Goal: Transaction & Acquisition: Purchase product/service

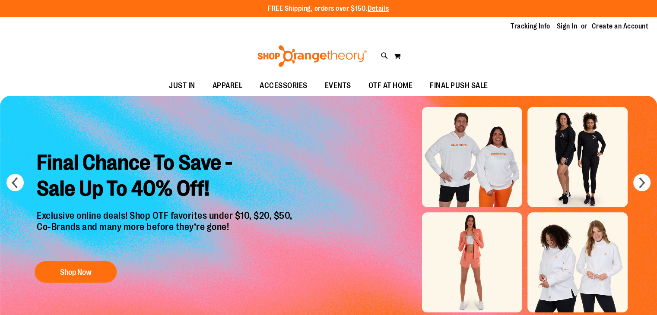
type input "**********"
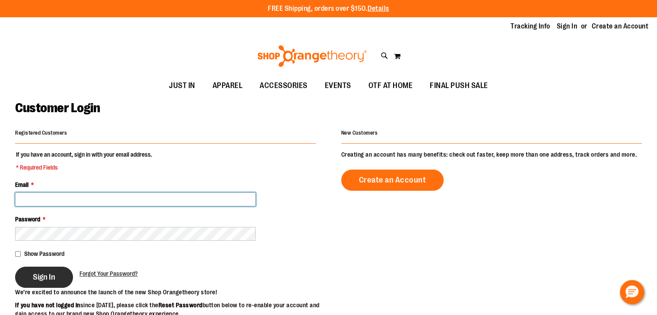
type input "**********"
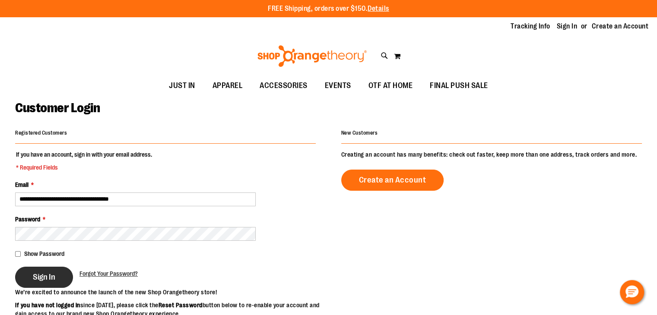
type input "**********"
click at [53, 271] on button "Sign In" at bounding box center [44, 277] width 58 height 21
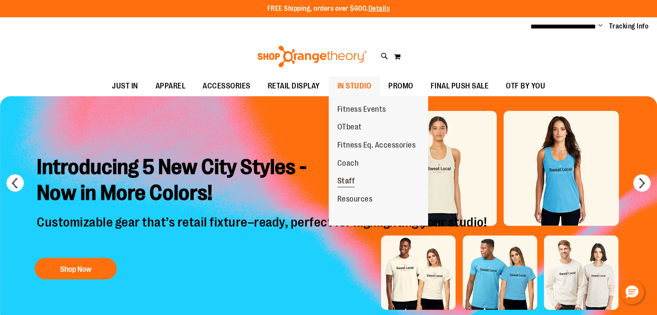
type input "**********"
click at [343, 181] on span "Staff" at bounding box center [346, 182] width 18 height 11
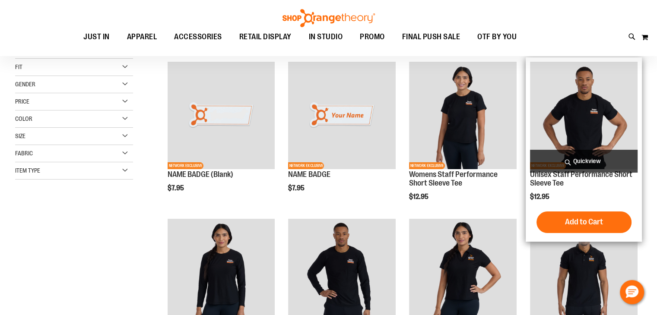
scroll to position [129, 0]
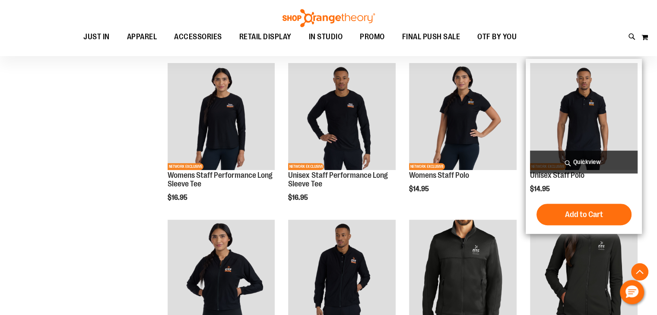
scroll to position [172, 0]
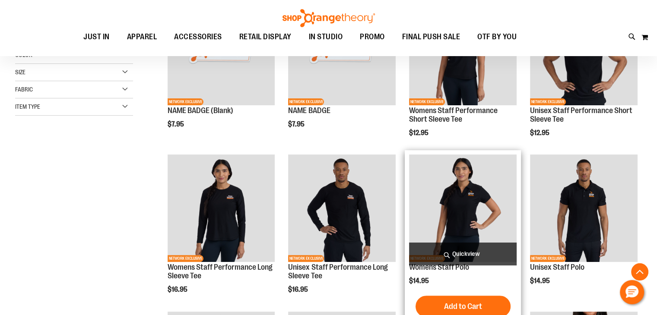
scroll to position [172, 0]
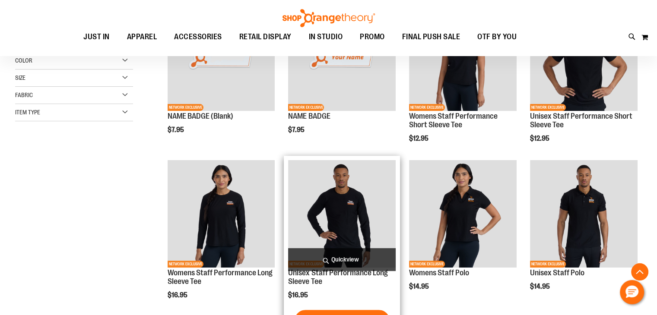
type input "**********"
click at [336, 210] on img "product" at bounding box center [342, 214] width 108 height 108
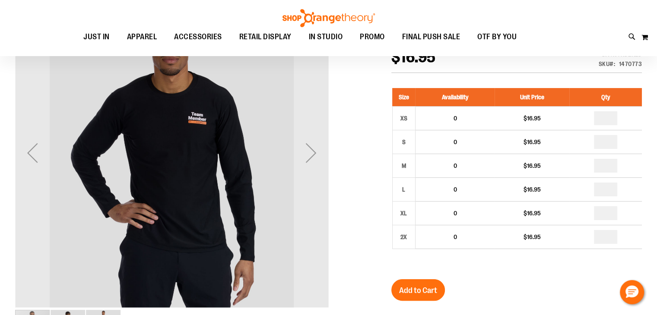
scroll to position [129, 0]
type input "**********"
click at [312, 148] on div "Next" at bounding box center [311, 153] width 35 height 35
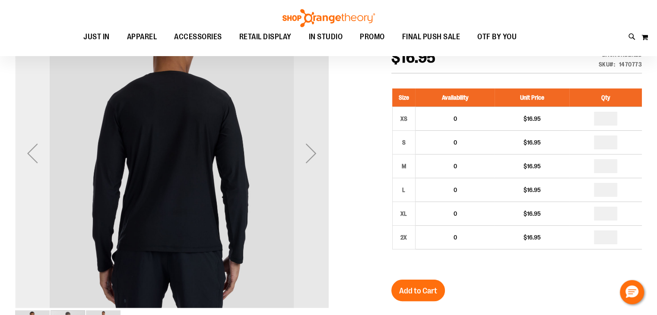
click at [29, 149] on div "Previous" at bounding box center [32, 153] width 35 height 35
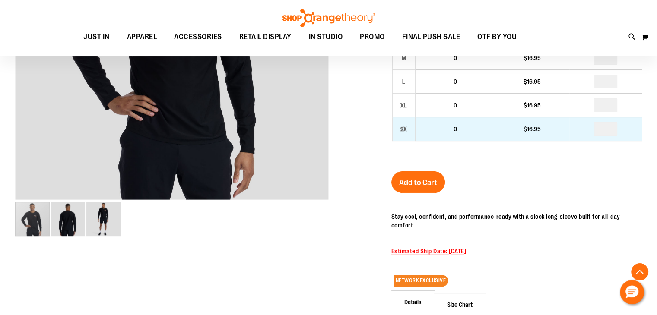
scroll to position [345, 0]
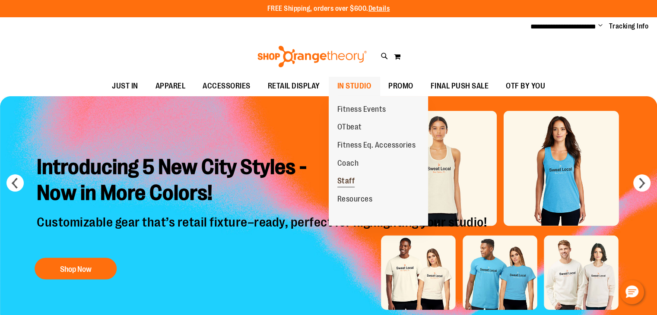
type input "**********"
click at [348, 179] on span "Staff" at bounding box center [346, 182] width 18 height 11
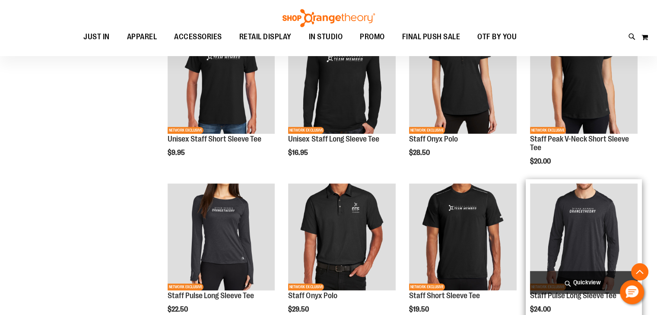
scroll to position [605, 0]
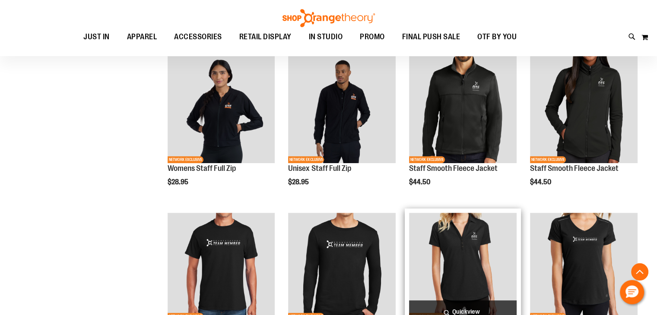
scroll to position [259, 0]
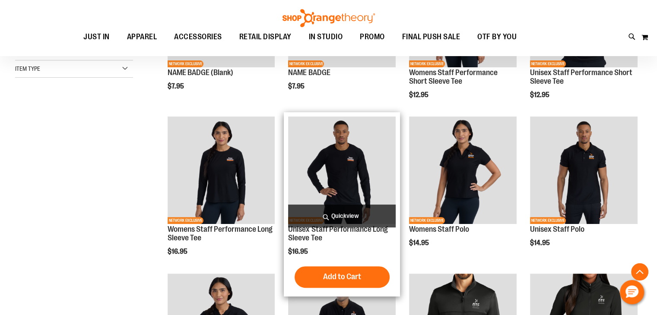
scroll to position [389, 0]
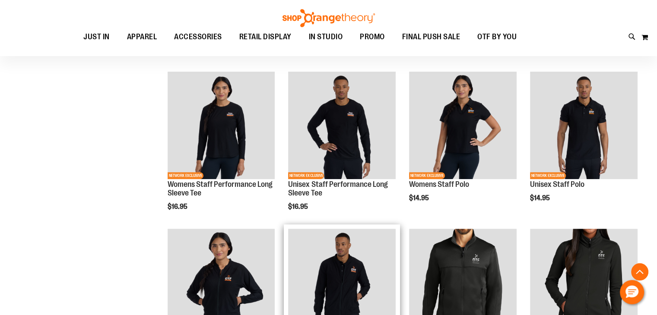
scroll to position [130, 0]
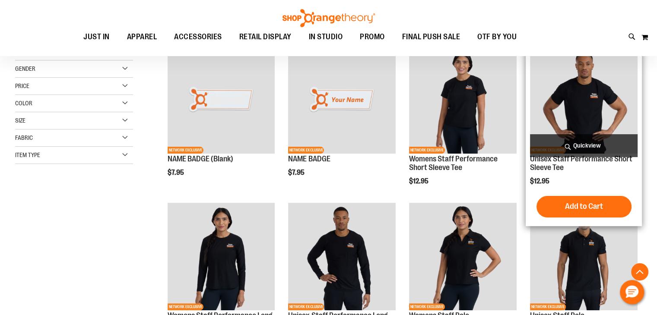
type input "**********"
click at [579, 90] on img "product" at bounding box center [584, 100] width 108 height 108
click at [588, 100] on img "product" at bounding box center [584, 100] width 108 height 108
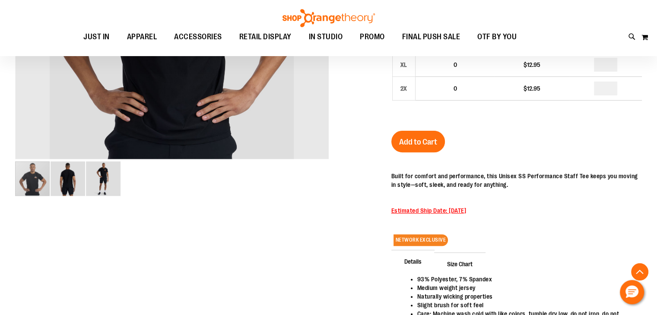
scroll to position [345, 0]
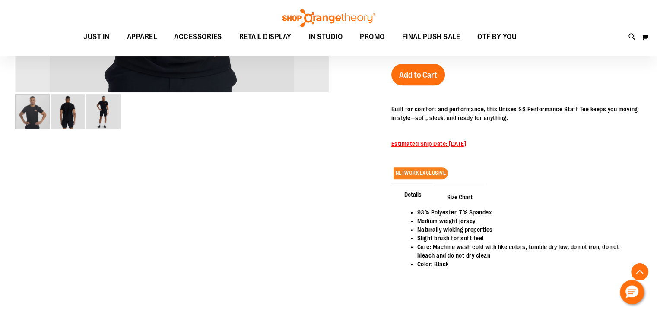
type input "**********"
click at [103, 109] on img "image 3 of 3" at bounding box center [103, 112] width 35 height 35
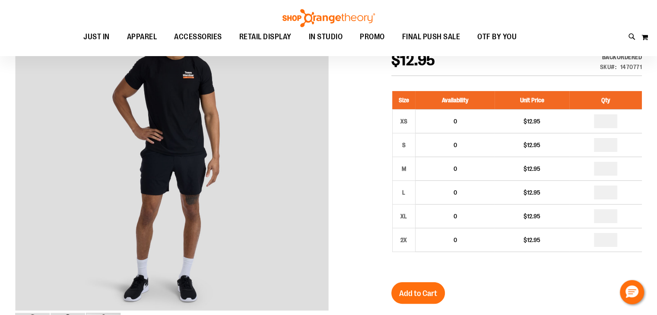
scroll to position [86, 0]
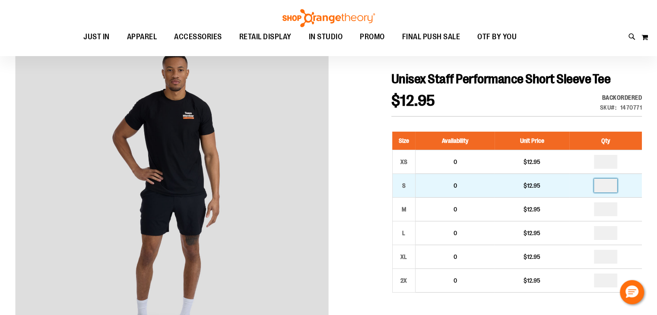
drag, startPoint x: 606, startPoint y: 186, endPoint x: 588, endPoint y: 186, distance: 18.6
click at [588, 186] on td at bounding box center [605, 186] width 73 height 24
type input "*"
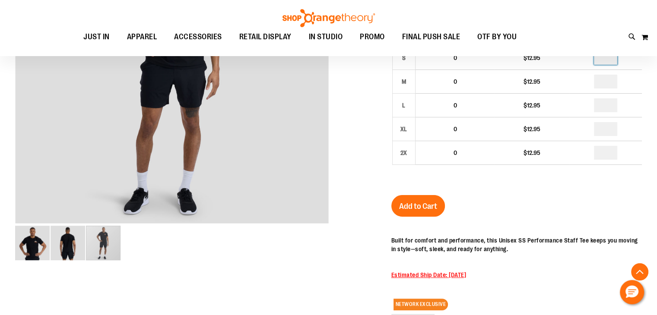
scroll to position [215, 0]
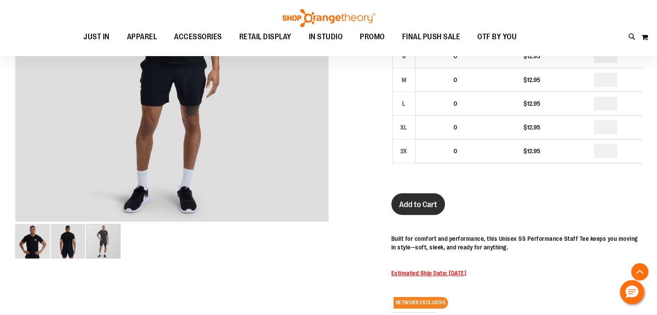
click at [402, 200] on span "Add to Cart" at bounding box center [418, 205] width 38 height 10
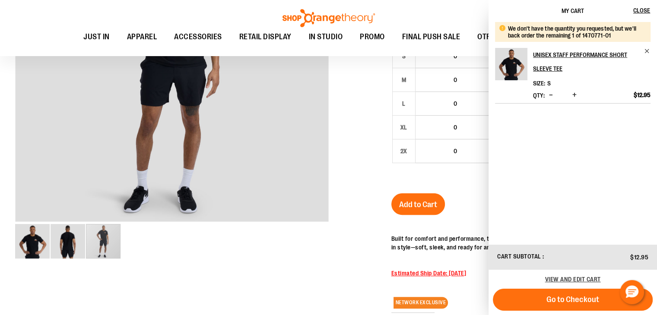
click at [455, 169] on div "Size Availability Unit Price Qty XS 0 $12.95 * S 0" at bounding box center [516, 89] width 251 height 191
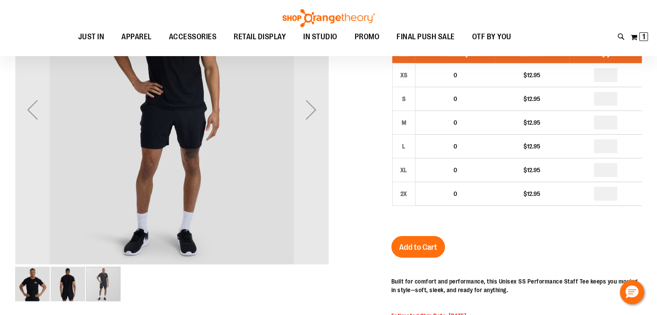
scroll to position [0, 0]
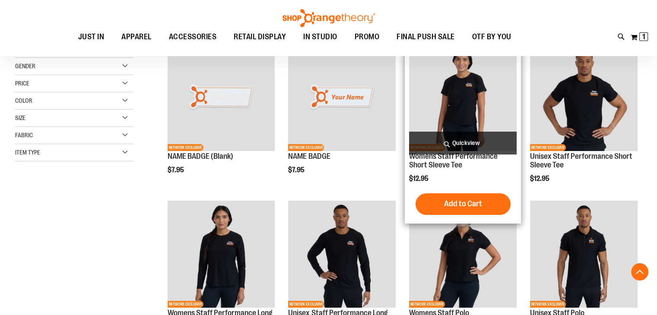
scroll to position [262, 0]
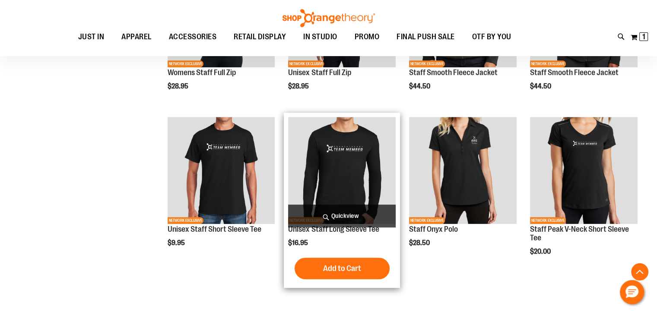
scroll to position [564, 0]
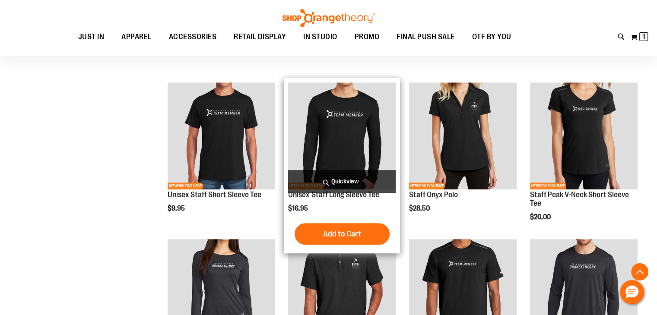
type input "**********"
click at [351, 113] on img "product" at bounding box center [342, 137] width 108 height 108
click at [341, 232] on span "Add to Cart" at bounding box center [342, 234] width 38 height 10
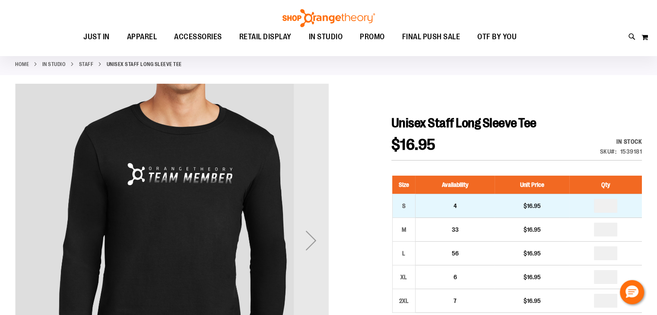
scroll to position [43, 0]
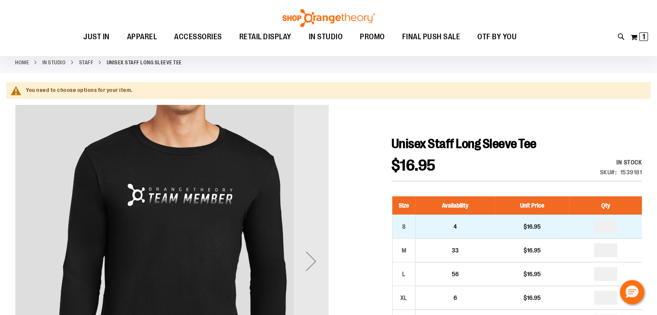
type input "**********"
drag, startPoint x: 610, startPoint y: 222, endPoint x: 586, endPoint y: 223, distance: 23.4
click at [586, 223] on td at bounding box center [605, 227] width 73 height 24
type input "*"
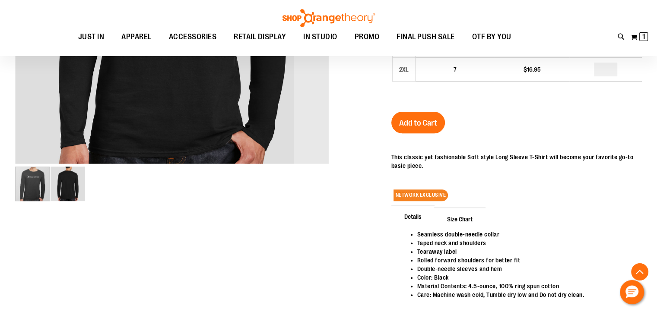
scroll to position [302, 0]
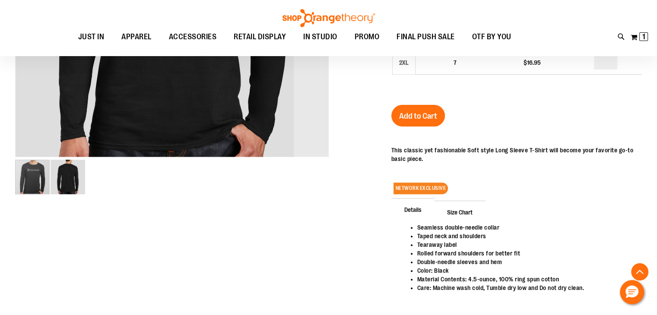
click at [420, 113] on span "Add to Cart" at bounding box center [418, 116] width 38 height 10
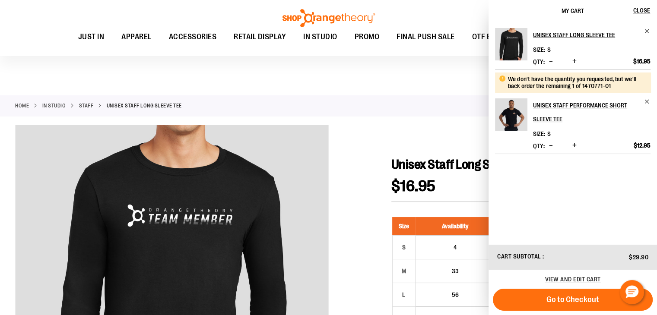
scroll to position [237, 0]
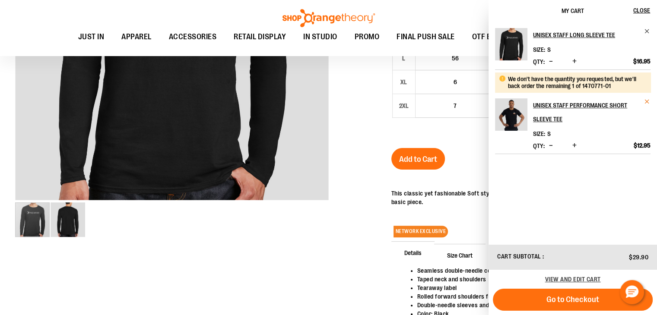
click at [647, 102] on span "Remove item" at bounding box center [647, 102] width 6 height 6
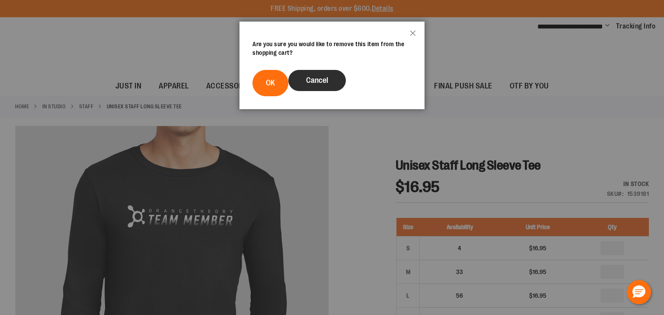
click at [323, 81] on span "Cancel" at bounding box center [317, 80] width 22 height 9
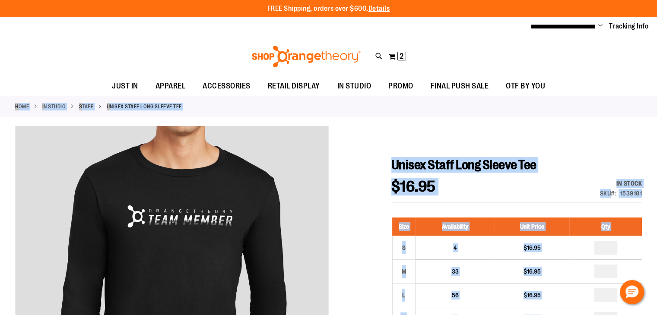
click at [86, 108] on link "Staff" at bounding box center [86, 107] width 15 height 8
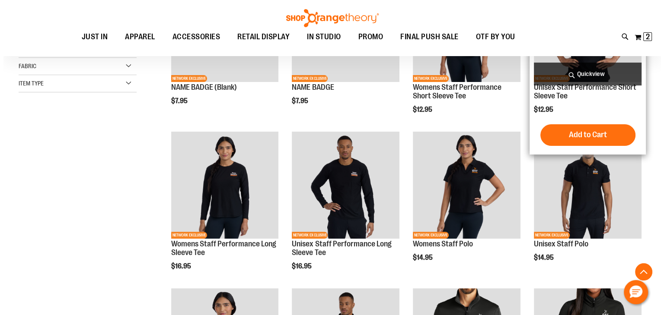
scroll to position [216, 0]
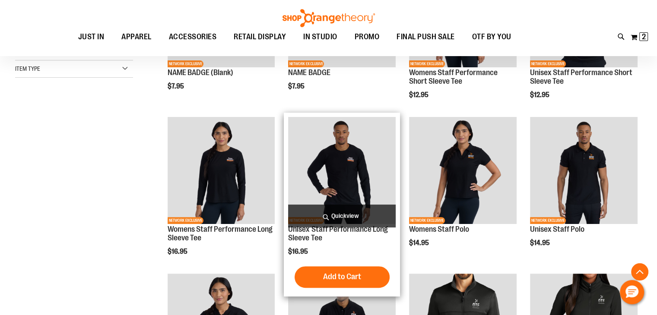
type input "**********"
click at [347, 214] on span "Quickview" at bounding box center [342, 216] width 108 height 23
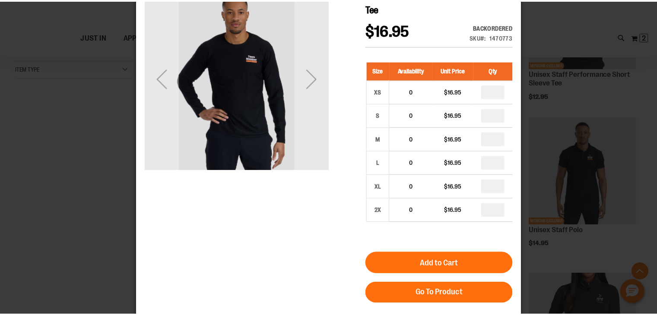
scroll to position [0, 0]
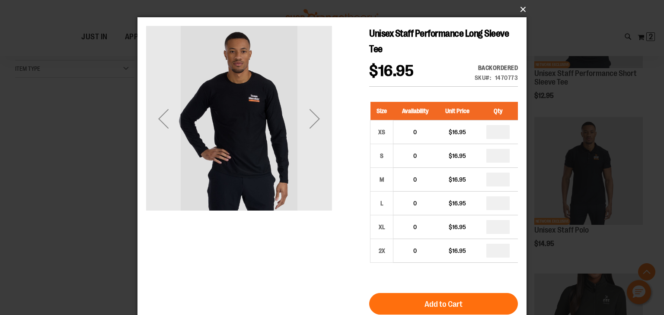
click at [524, 9] on button "×" at bounding box center [334, 9] width 389 height 19
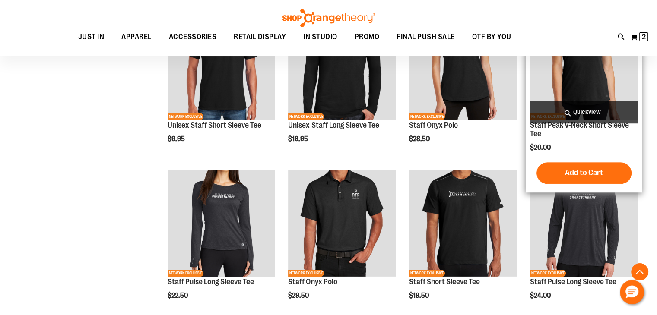
scroll to position [648, 0]
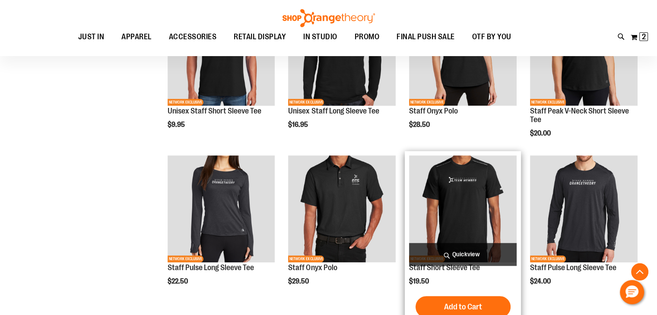
click at [465, 203] on img "product" at bounding box center [463, 210] width 108 height 108
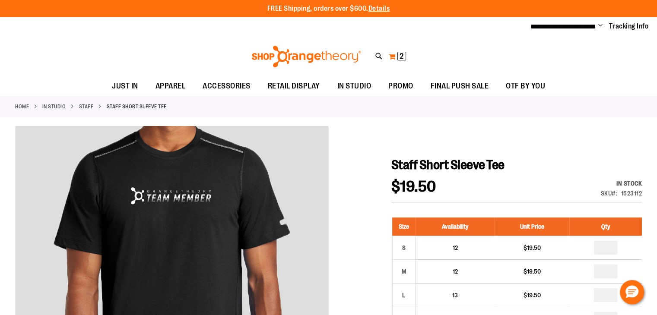
type input "**********"
click at [400, 57] on span "2" at bounding box center [402, 56] width 4 height 9
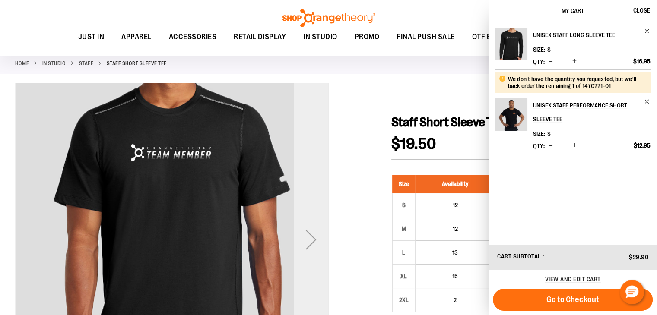
scroll to position [86, 0]
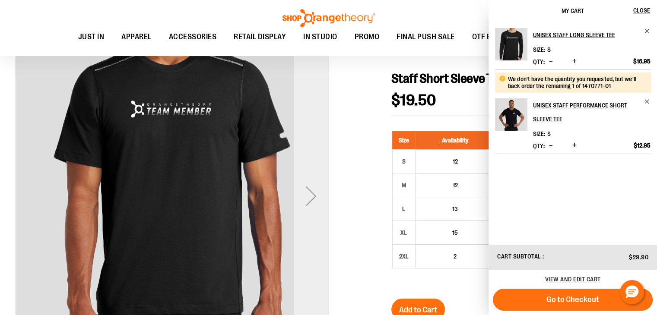
click at [312, 197] on div "Next" at bounding box center [311, 196] width 35 height 35
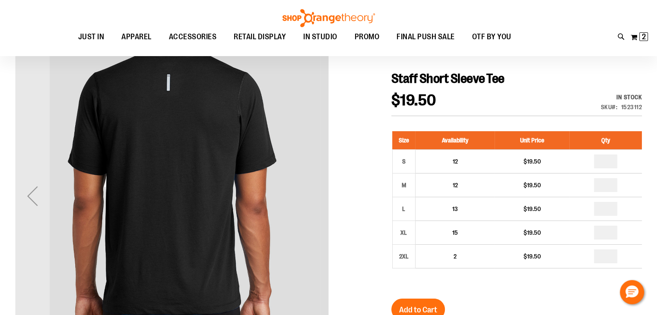
scroll to position [216, 0]
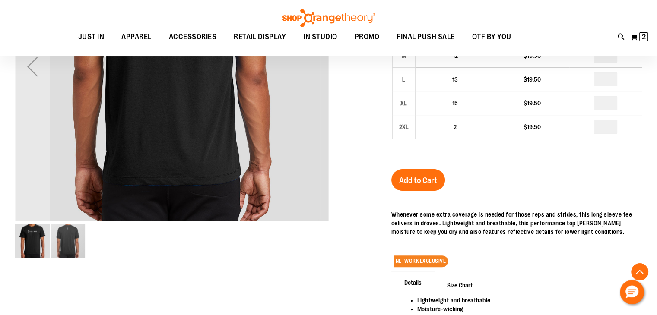
click at [64, 246] on div "carousel" at bounding box center [68, 241] width 35 height 35
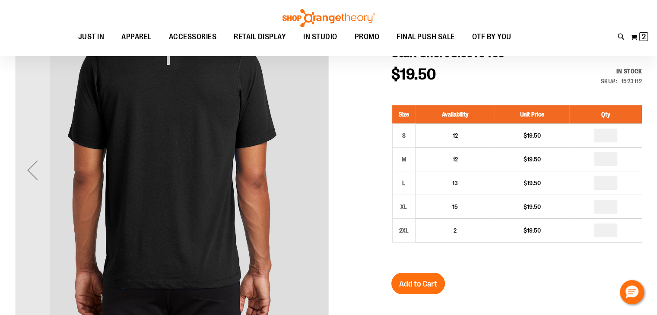
scroll to position [0, 0]
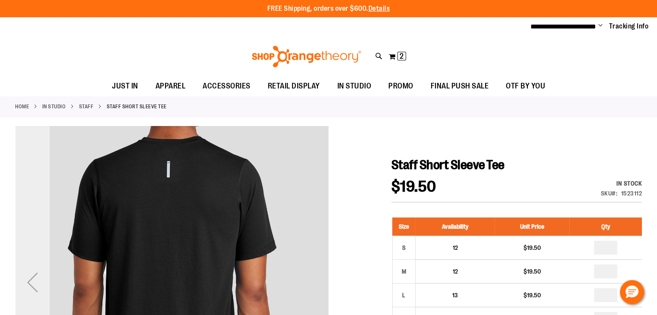
click at [28, 281] on div "Previous" at bounding box center [32, 282] width 35 height 35
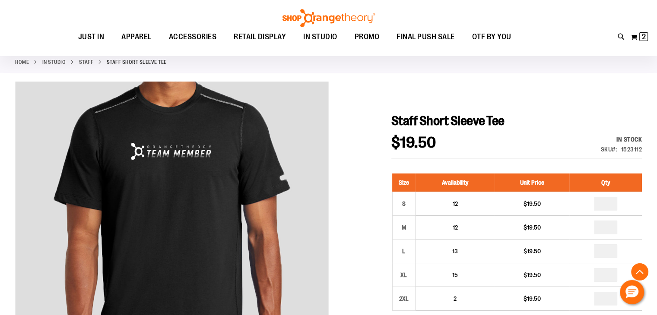
scroll to position [43, 0]
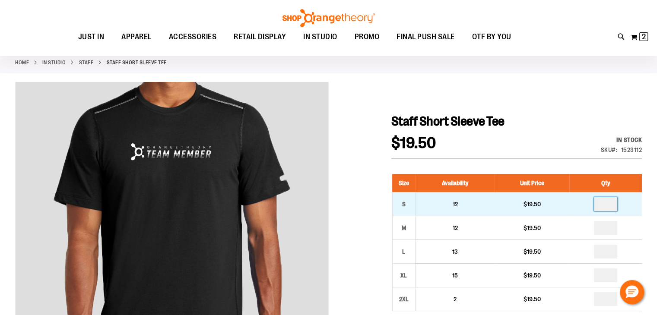
drag, startPoint x: 612, startPoint y: 204, endPoint x: 584, endPoint y: 201, distance: 28.7
click at [584, 201] on td at bounding box center [605, 204] width 73 height 24
type input "*"
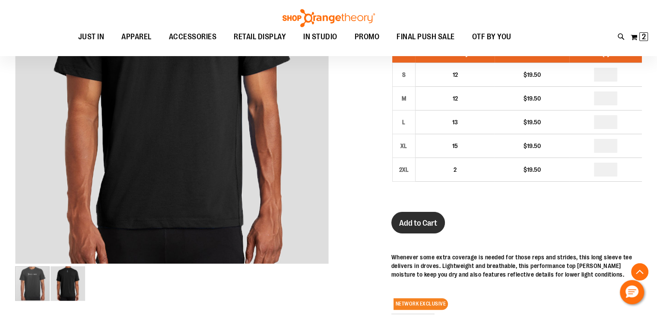
click at [410, 219] on span "Add to Cart" at bounding box center [418, 224] width 38 height 10
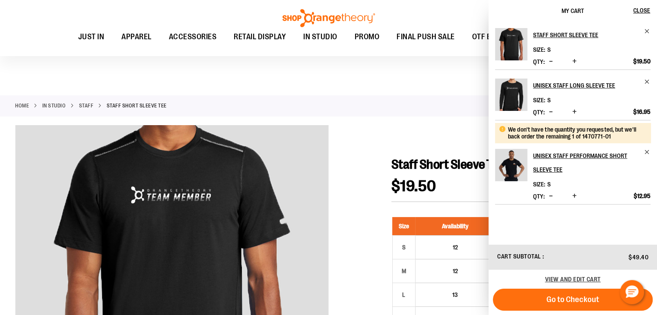
scroll to position [237, 0]
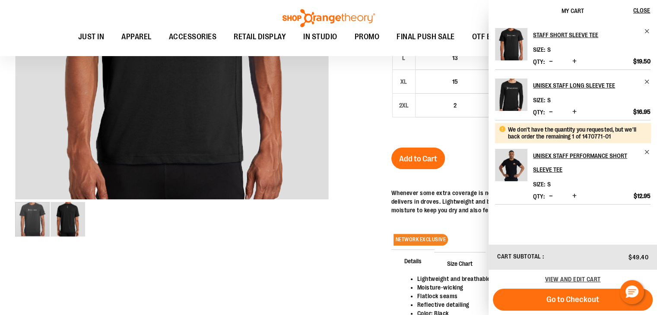
click at [550, 195] on span "Decrease product quantity" at bounding box center [551, 196] width 4 height 9
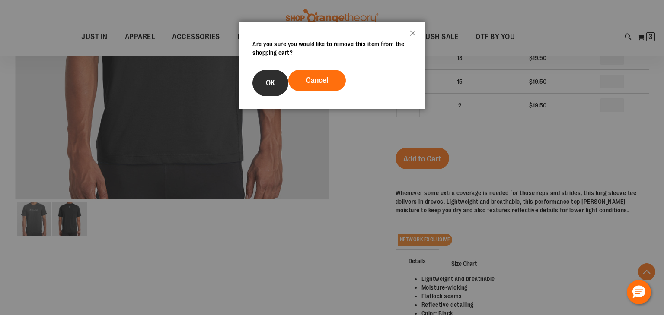
click at [270, 85] on span "OK" at bounding box center [270, 83] width 9 height 9
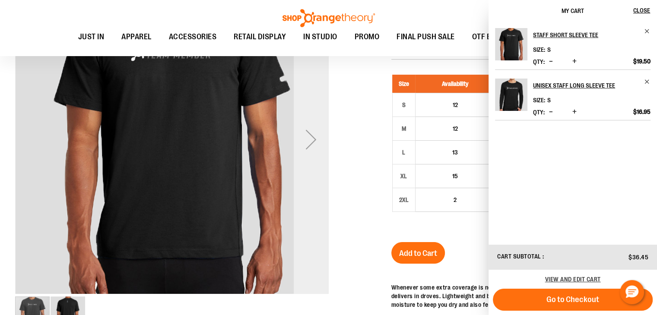
scroll to position [0, 0]
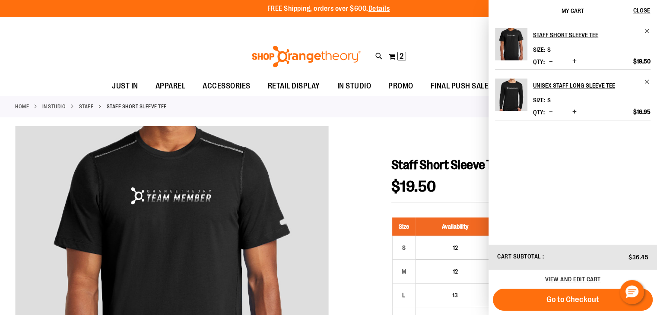
click at [1, 54] on div "Toggle Nav Search Popular Suggestions Advanced Search" at bounding box center [328, 57] width 657 height 40
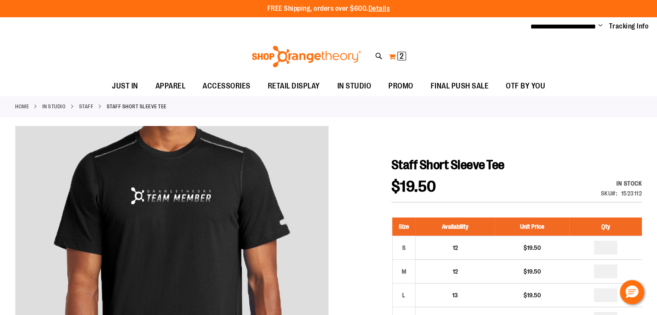
click at [397, 55] on span "2 2 items" at bounding box center [401, 56] width 9 height 9
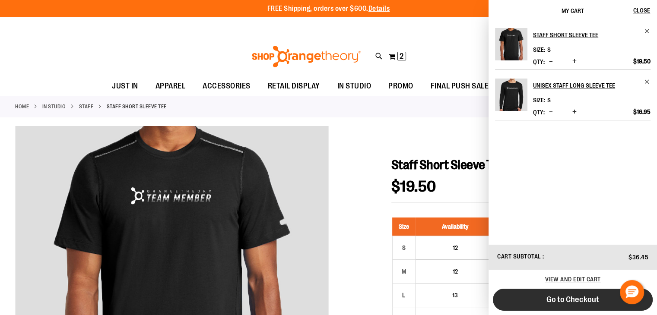
click at [556, 298] on span "Go to Checkout" at bounding box center [573, 300] width 53 height 10
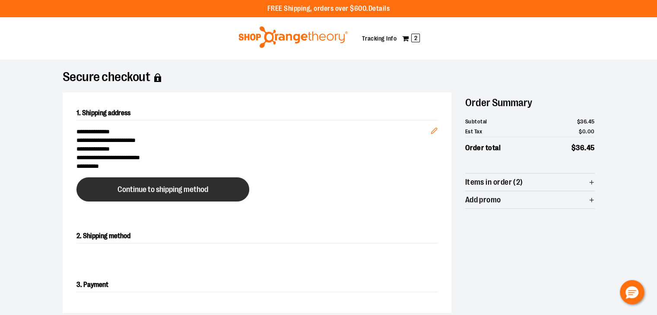
click at [175, 190] on span "Continue to shipping method" at bounding box center [163, 190] width 91 height 8
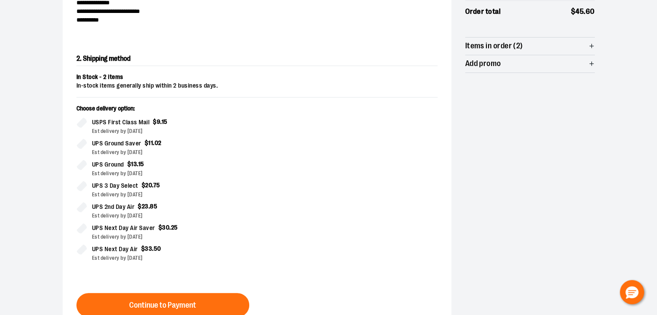
scroll to position [147, 0]
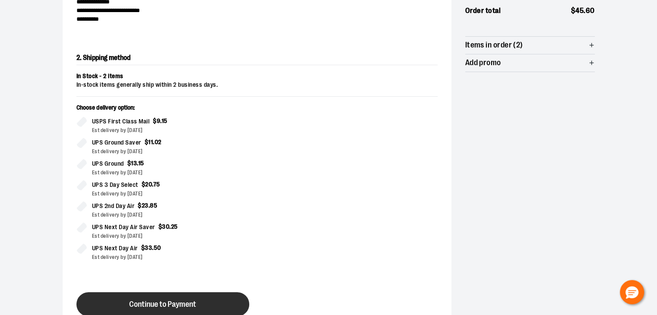
click at [157, 305] on span "Continue to Payment" at bounding box center [162, 305] width 67 height 8
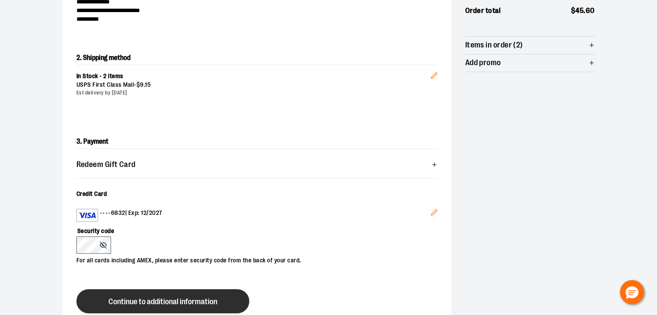
click at [158, 303] on span "Continue to additional information" at bounding box center [162, 302] width 109 height 8
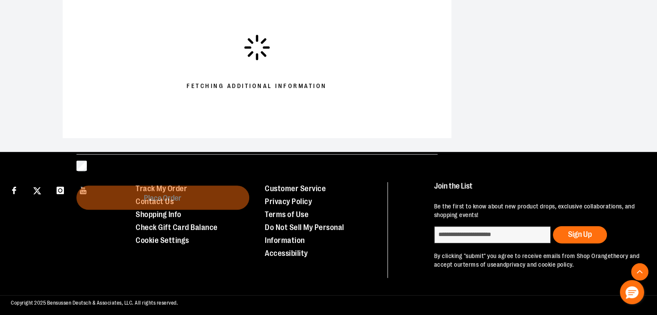
scroll to position [388, 0]
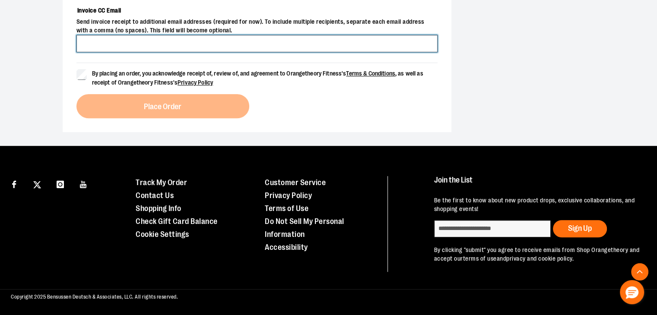
click at [114, 40] on input "Invoice CC Email" at bounding box center [256, 43] width 361 height 17
type input "**********"
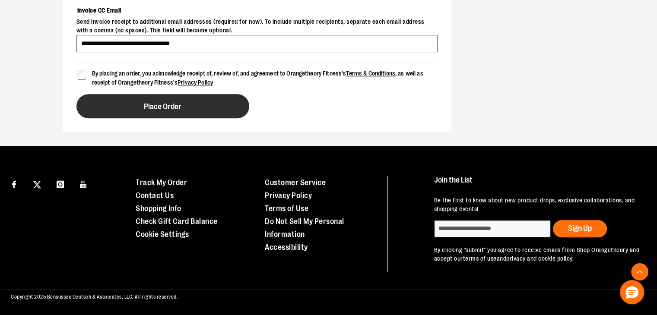
click at [168, 104] on span "Place Order" at bounding box center [163, 107] width 38 height 8
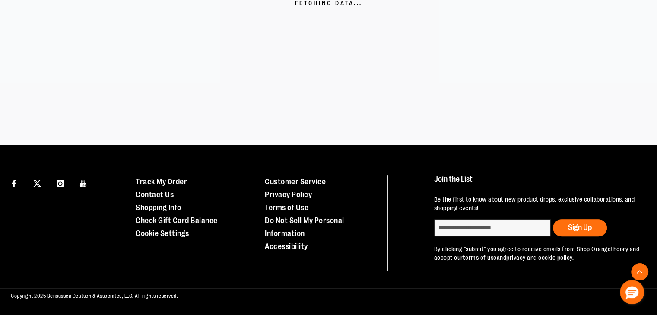
scroll to position [246, 0]
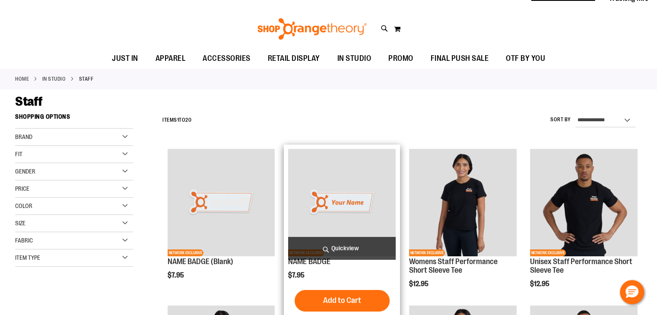
scroll to position [86, 0]
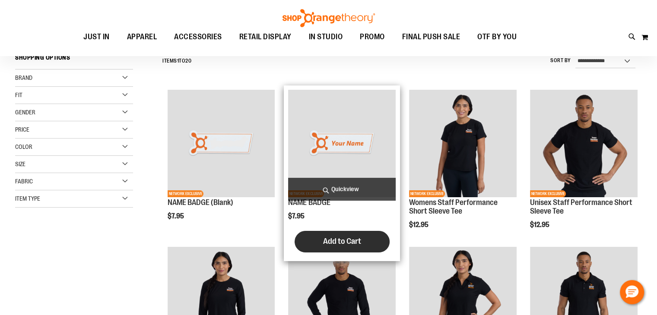
type input "**********"
click at [338, 242] on span "Add to Cart" at bounding box center [342, 242] width 38 height 10
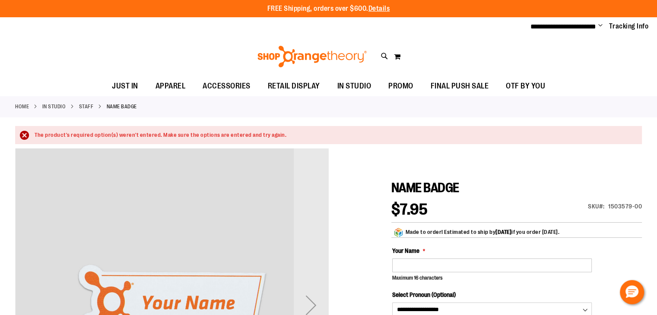
type input "**********"
click at [411, 267] on input "Your Name" at bounding box center [492, 266] width 200 height 14
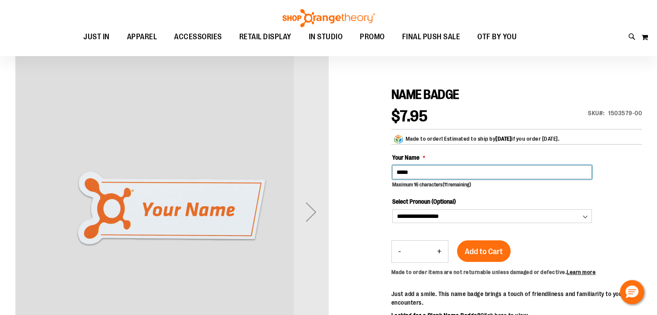
scroll to position [172, 0]
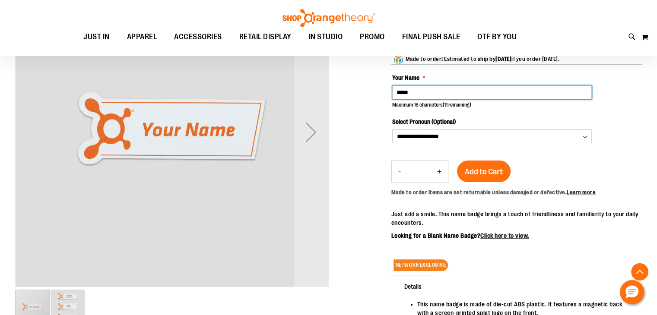
type input "*****"
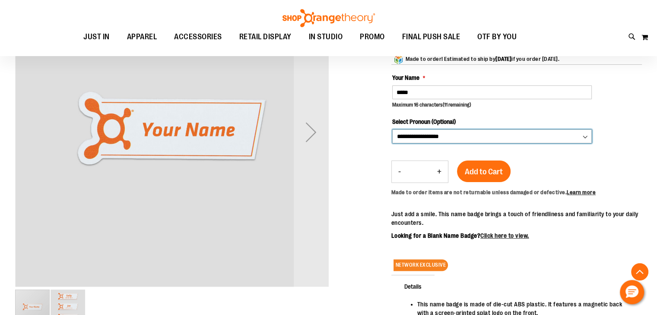
click at [420, 133] on select "**********" at bounding box center [492, 137] width 200 height 14
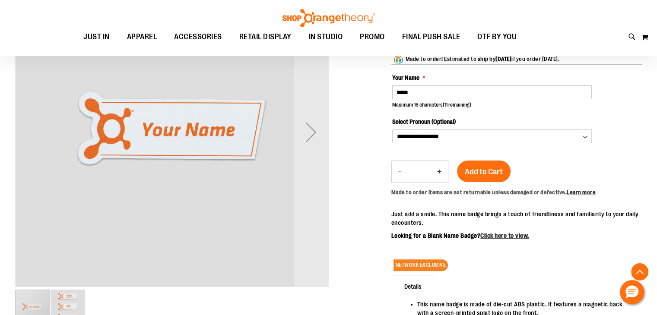
click at [497, 118] on div "**********" at bounding box center [517, 131] width 250 height 26
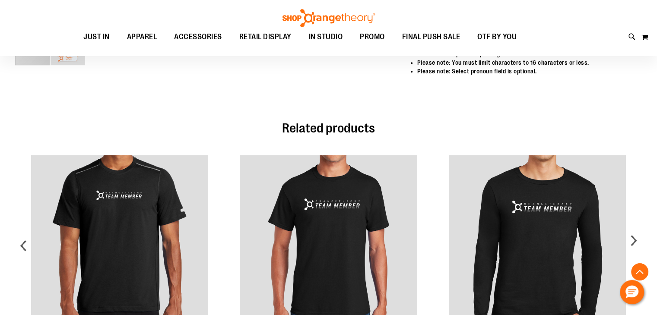
scroll to position [302, 0]
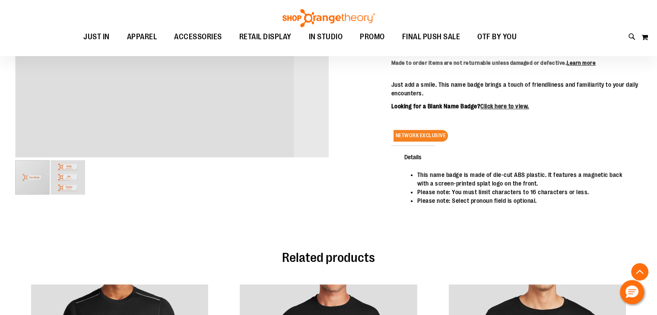
click at [75, 175] on img "image 2 of 2" at bounding box center [68, 177] width 35 height 35
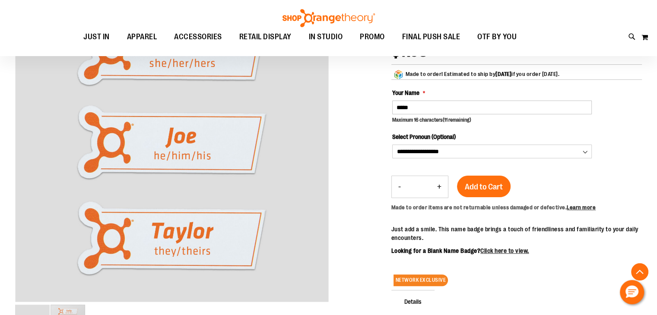
scroll to position [259, 0]
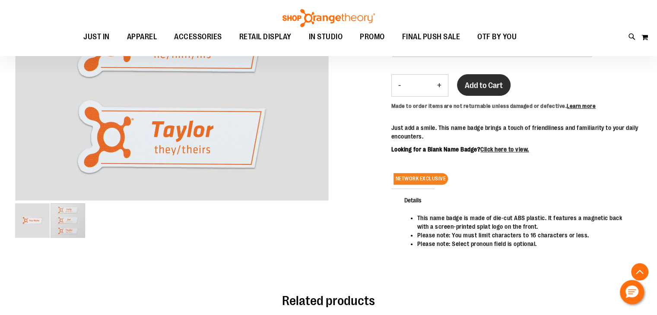
click at [484, 83] on span "Add to Cart" at bounding box center [484, 86] width 38 height 10
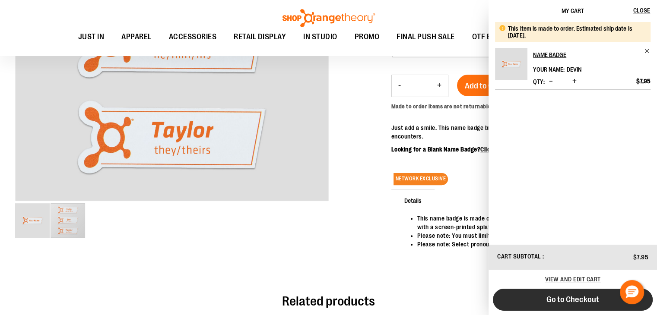
click at [567, 299] on span "Go to Checkout" at bounding box center [573, 300] width 53 height 10
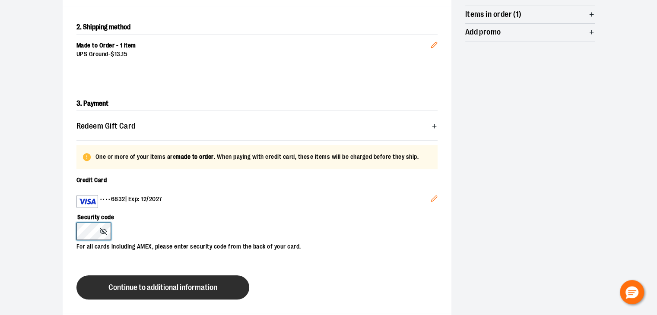
scroll to position [191, 0]
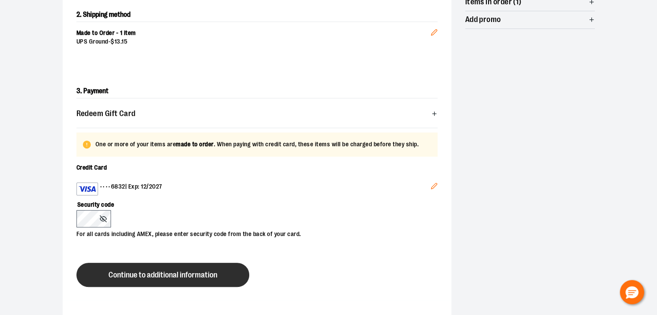
click at [156, 279] on span "Continue to additional information" at bounding box center [162, 275] width 109 height 8
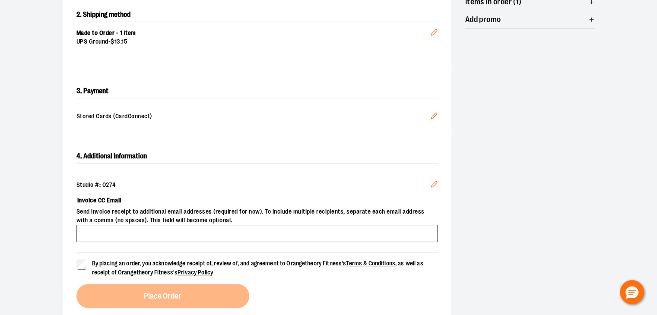
click at [74, 230] on div "4. Additional Information Studio #: 0274 Edit Invoice CC Email Send invoice rec…" at bounding box center [257, 229] width 389 height 187
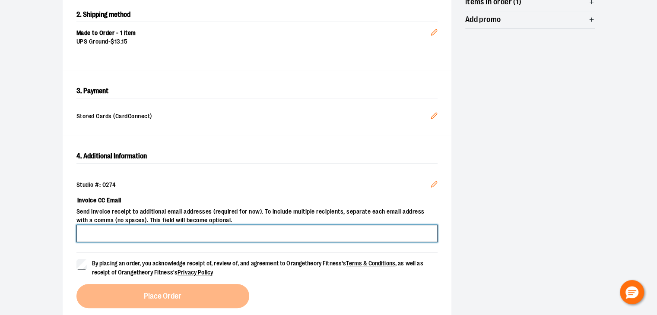
click at [92, 234] on input "Invoice CC Email" at bounding box center [256, 233] width 361 height 17
type input "**********"
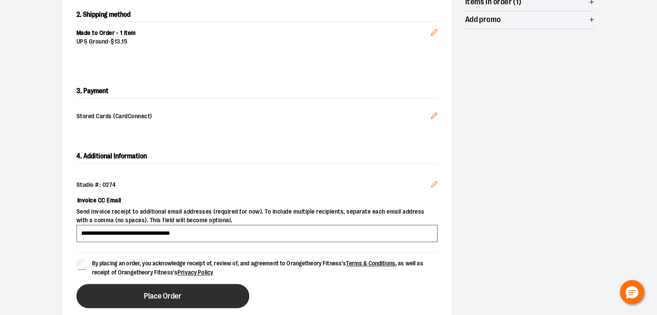
click at [147, 294] on span "Place Order" at bounding box center [163, 296] width 38 height 8
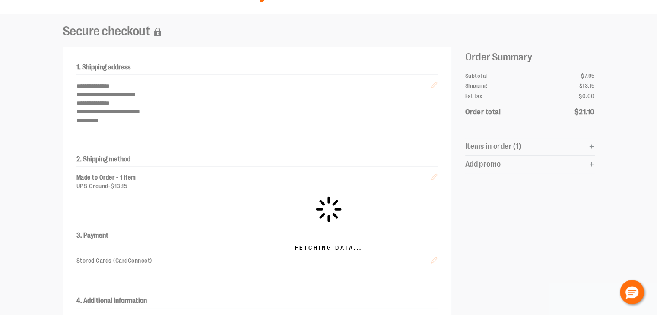
scroll to position [0, 0]
